Goal: Information Seeking & Learning: Learn about a topic

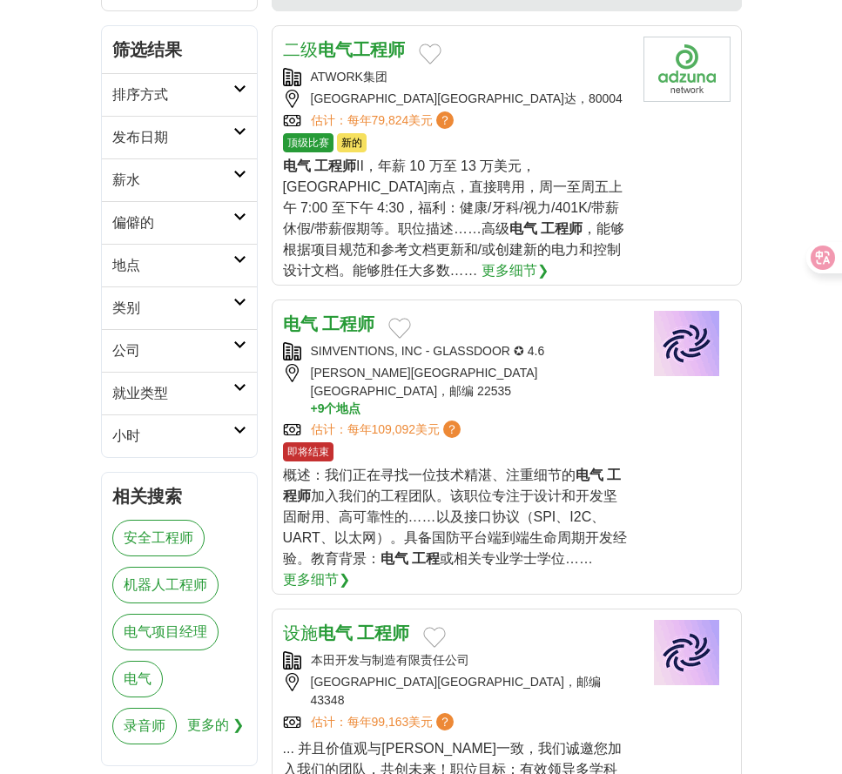
scroll to position [348, 0]
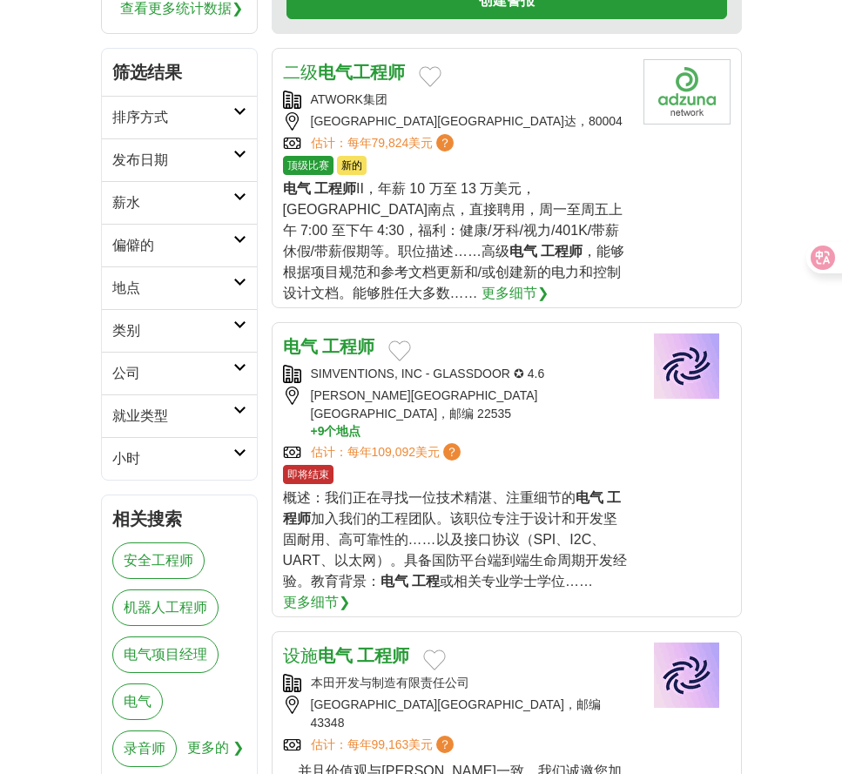
click at [169, 165] on h2 "发布日期" at bounding box center [172, 160] width 121 height 21
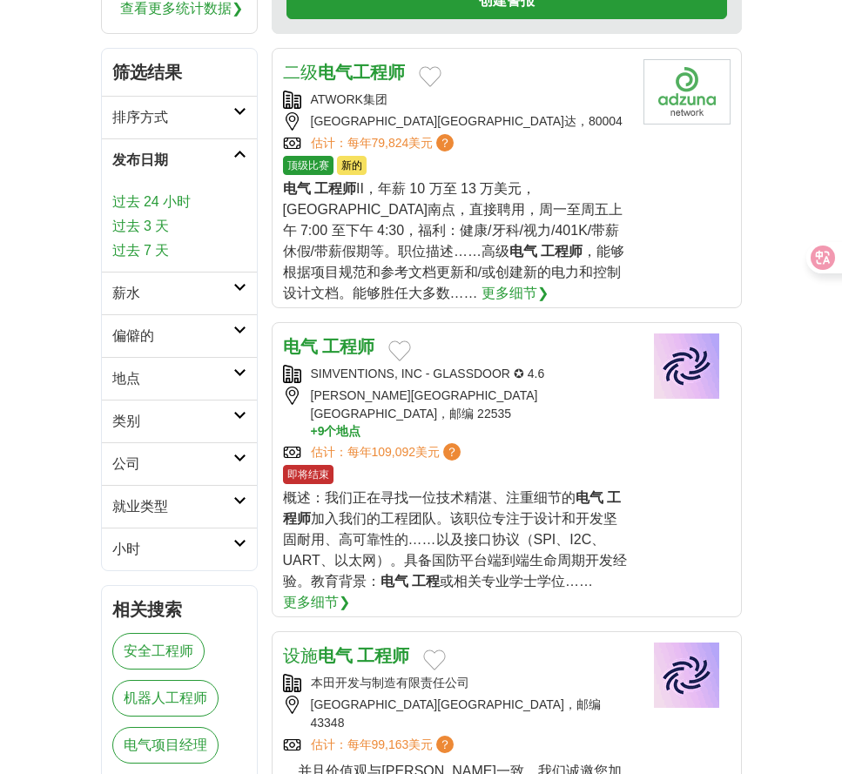
click at [167, 245] on font "过去 7 天" at bounding box center [140, 250] width 57 height 15
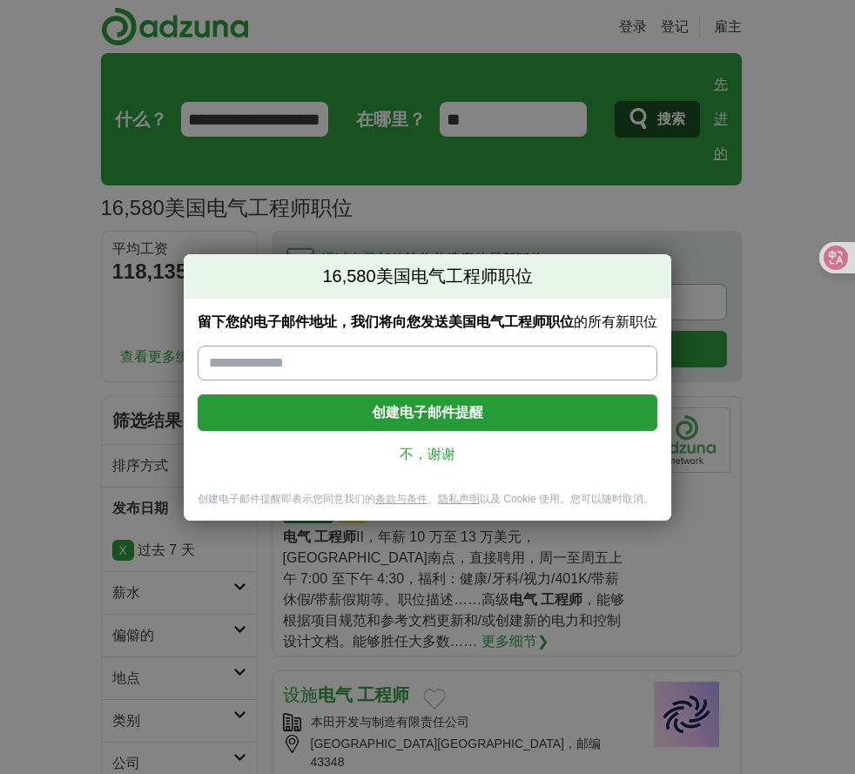
click at [428, 463] on link "不，谢谢" at bounding box center [428, 454] width 432 height 19
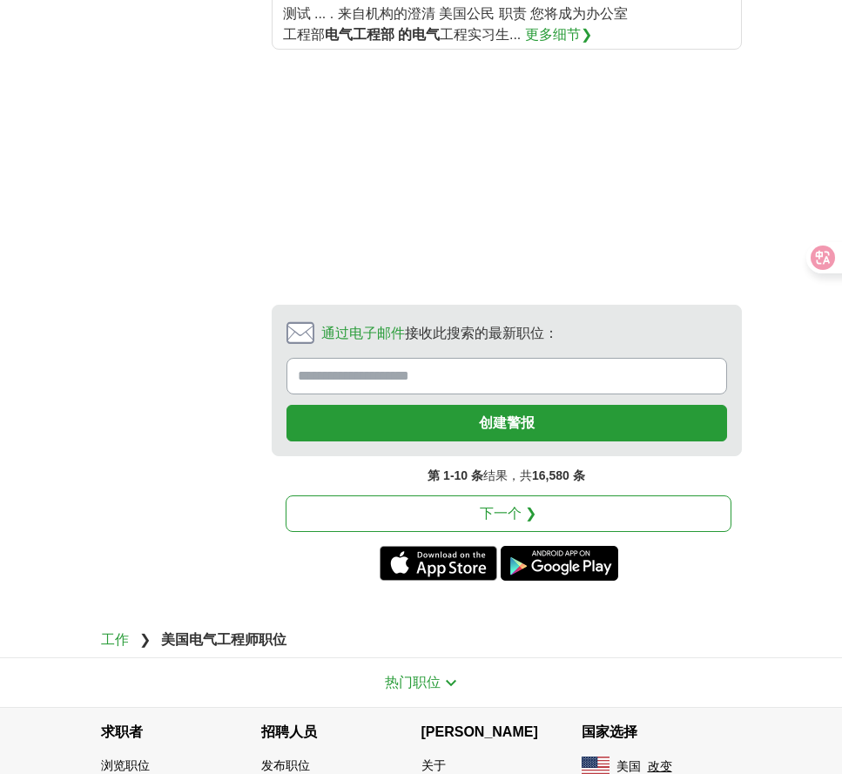
scroll to position [2922, 0]
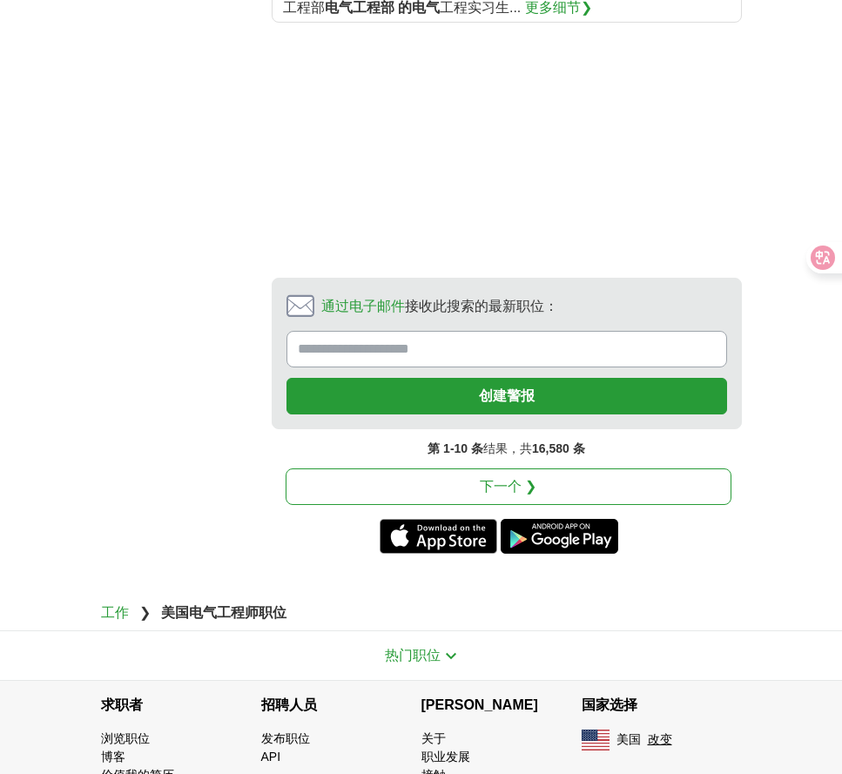
click at [517, 479] on font "下一个 ❯" at bounding box center [508, 486] width 57 height 15
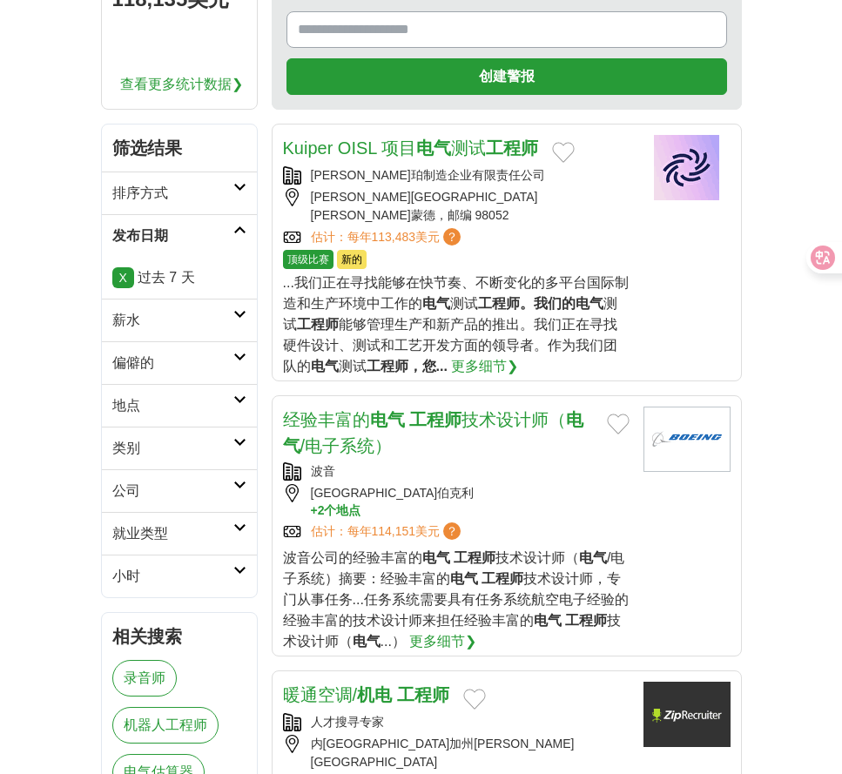
scroll to position [261, 0]
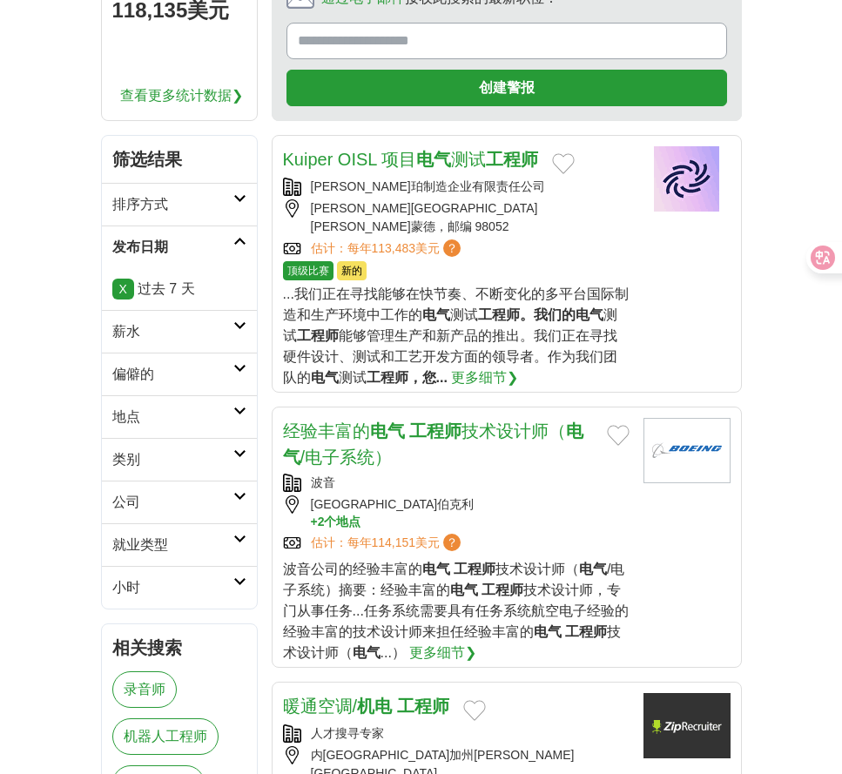
click at [188, 208] on h2 "排序方式" at bounding box center [172, 204] width 121 height 21
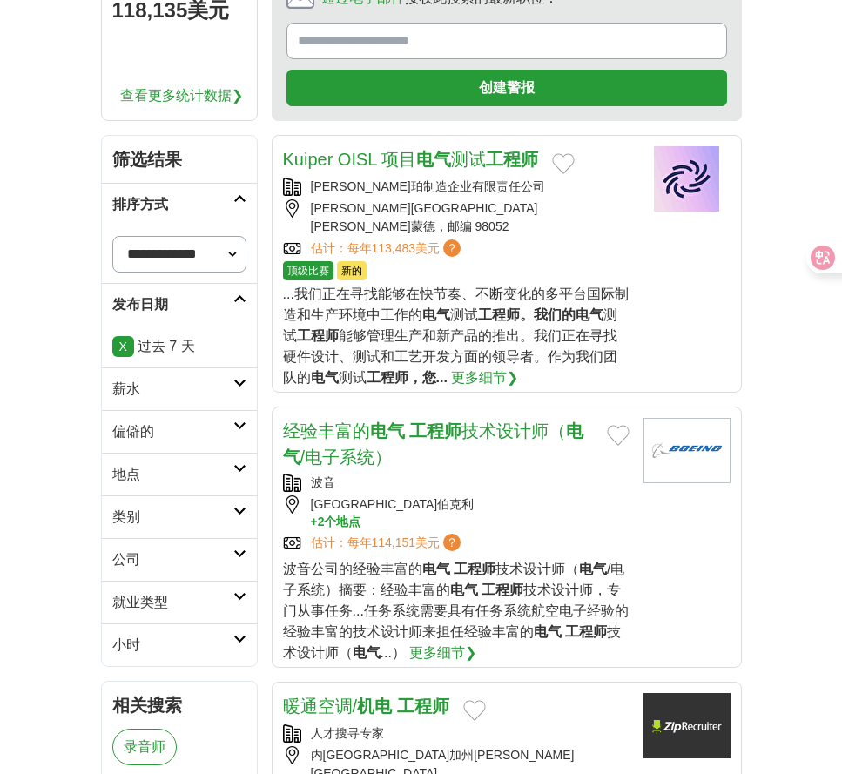
click at [101, 265] on div "**********" at bounding box center [179, 401] width 157 height 532
click at [217, 259] on select "**********" at bounding box center [179, 254] width 134 height 37
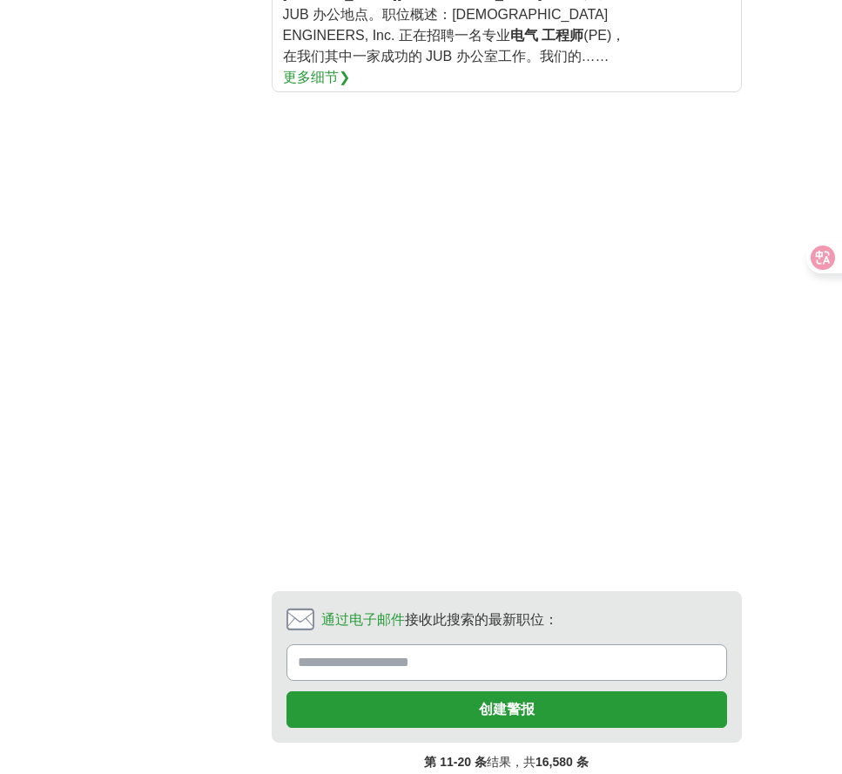
scroll to position [3049, 0]
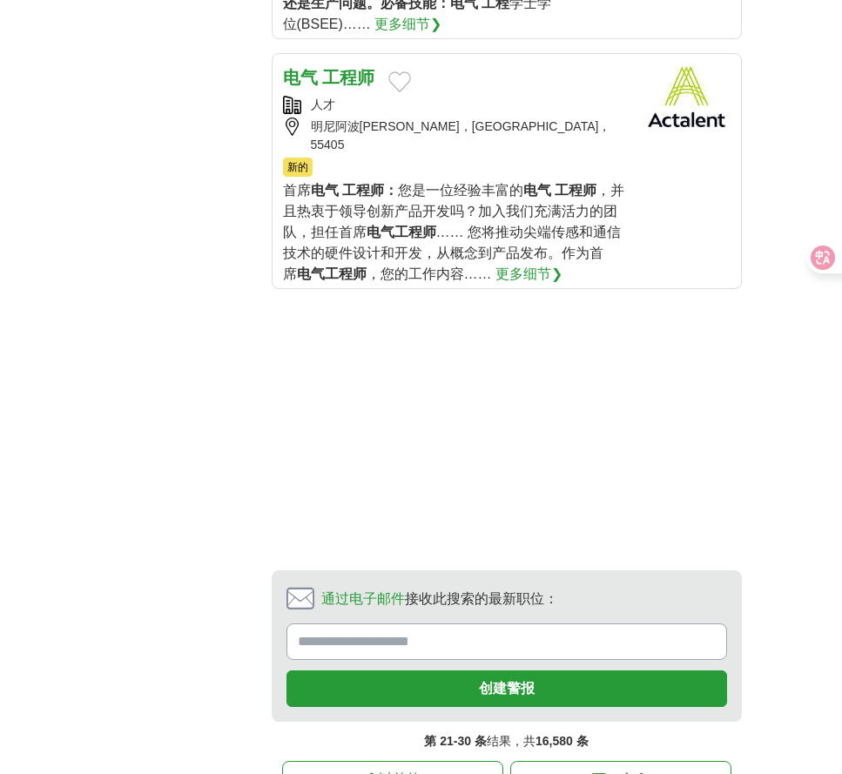
scroll to position [2700, 0]
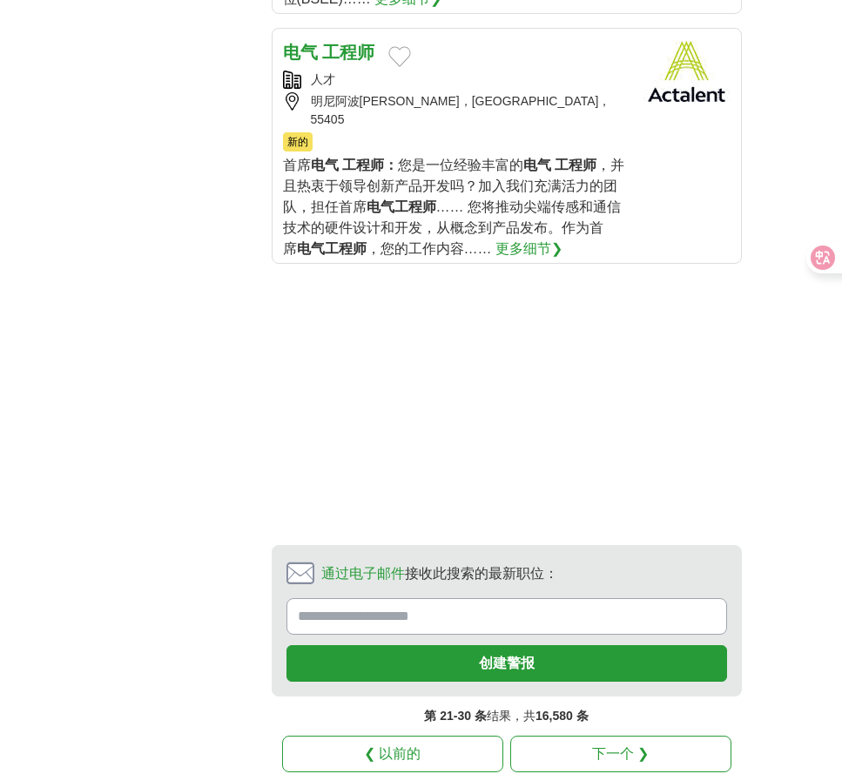
click at [587, 736] on link "下一个 ❯" at bounding box center [620, 754] width 221 height 37
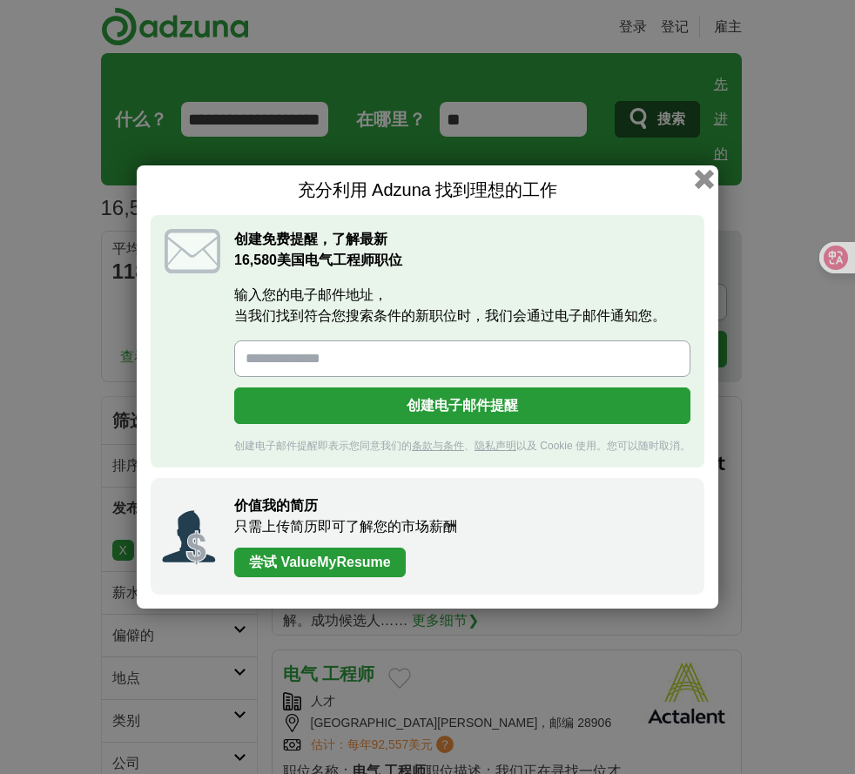
click at [710, 176] on button "button" at bounding box center [704, 179] width 19 height 19
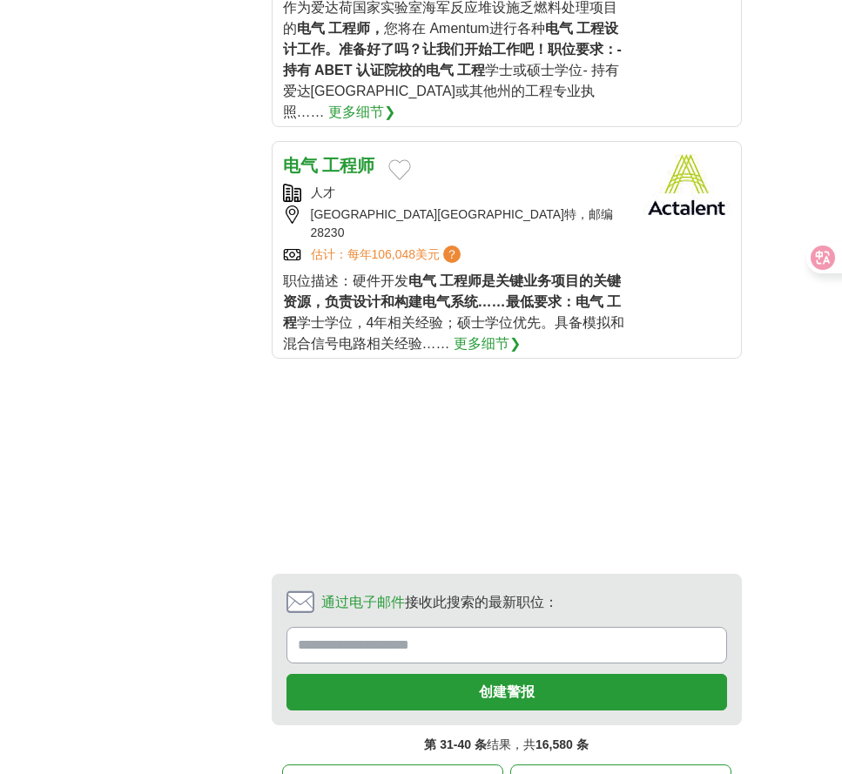
scroll to position [2875, 0]
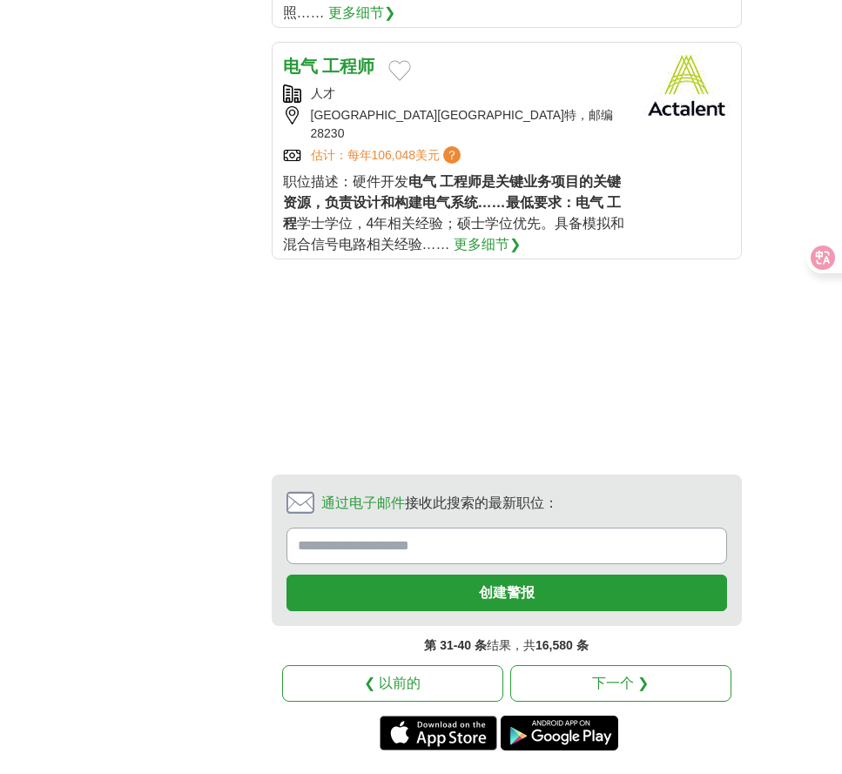
click at [572, 666] on link "下一个 ❯" at bounding box center [620, 684] width 221 height 37
